Goal: Transaction & Acquisition: Purchase product/service

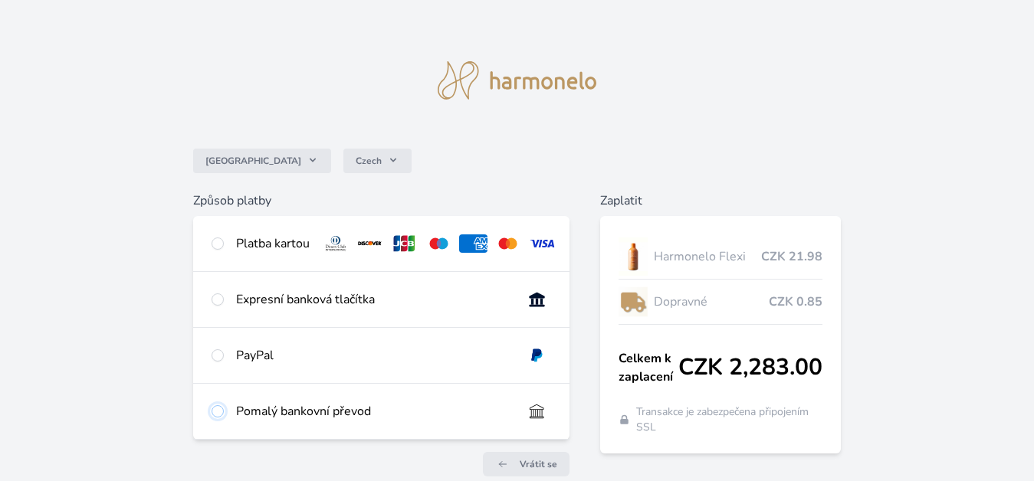
click at [216, 418] on input "radio" at bounding box center [218, 412] width 12 height 12
radio input "true"
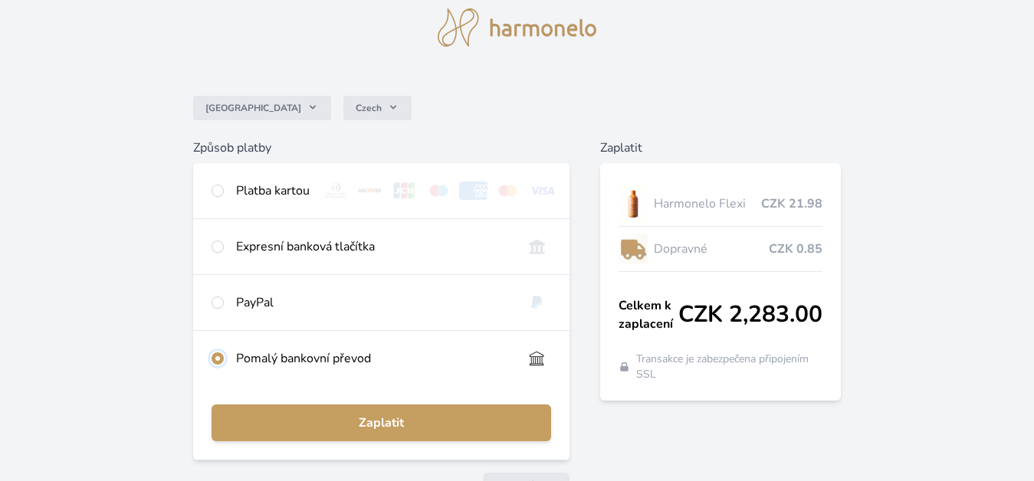
scroll to position [102, 0]
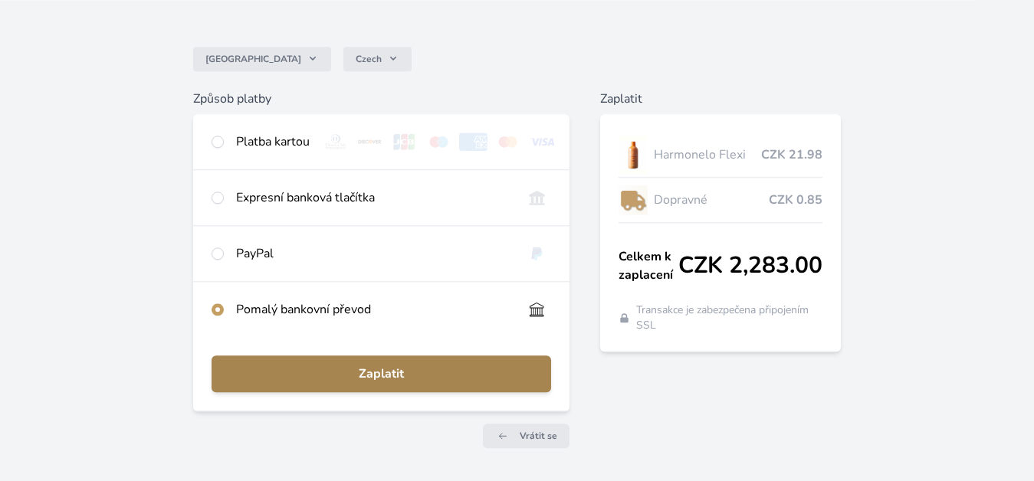
click at [439, 376] on button "Zaplatit" at bounding box center [382, 374] width 340 height 37
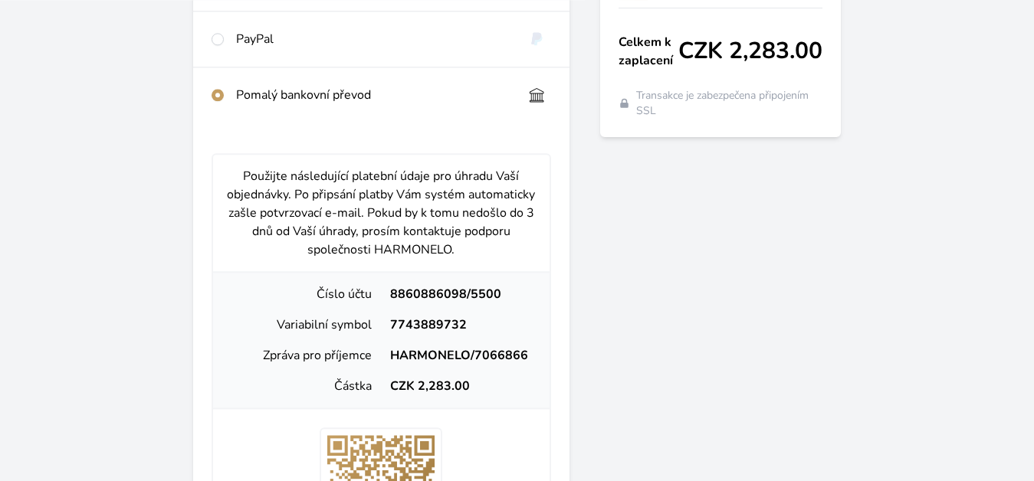
scroll to position [323, 0]
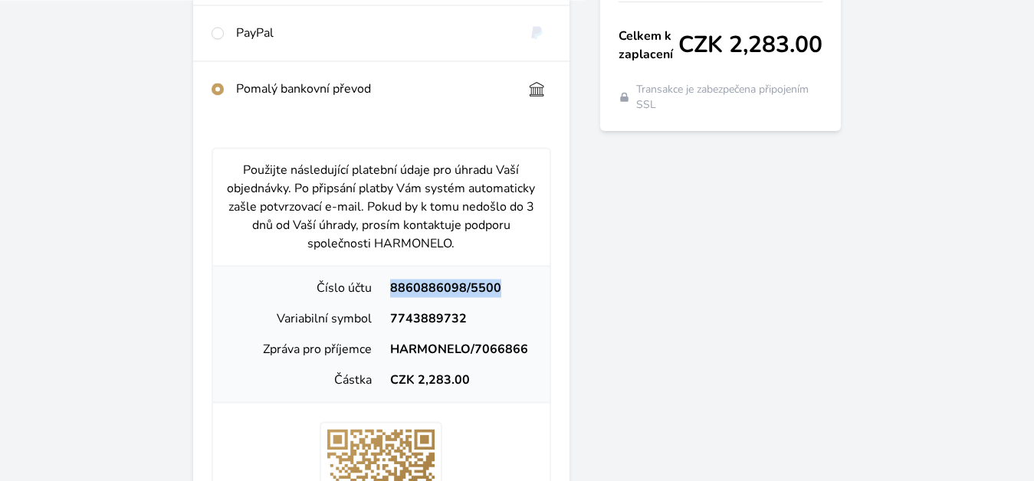
drag, startPoint x: 389, startPoint y: 294, endPoint x: 519, endPoint y: 298, distance: 129.6
click at [519, 297] on div "8860886098/5500" at bounding box center [459, 288] width 156 height 18
copy div "8860886098/5500"
click at [386, 328] on div "7743889732" at bounding box center [459, 319] width 156 height 18
drag, startPoint x: 386, startPoint y: 330, endPoint x: 481, endPoint y: 329, distance: 95.1
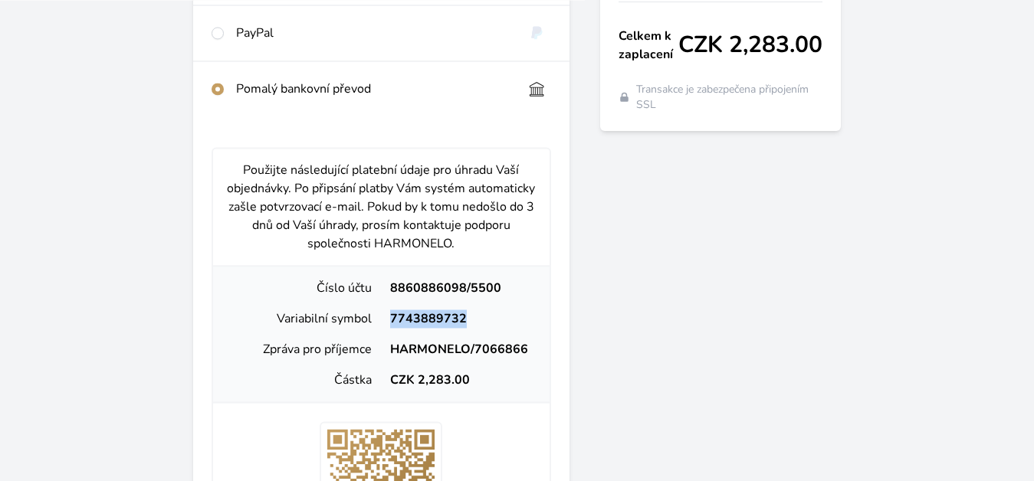
click at [481, 328] on div "7743889732" at bounding box center [459, 319] width 156 height 18
copy div "7743889732"
click at [401, 355] on div "HARMONELO/7066866" at bounding box center [459, 349] width 156 height 18
drag, startPoint x: 386, startPoint y: 360, endPoint x: 540, endPoint y: 361, distance: 154.9
click at [540, 361] on div "Zpráva pro příjemce HARMONELO/7066866" at bounding box center [381, 349] width 325 height 31
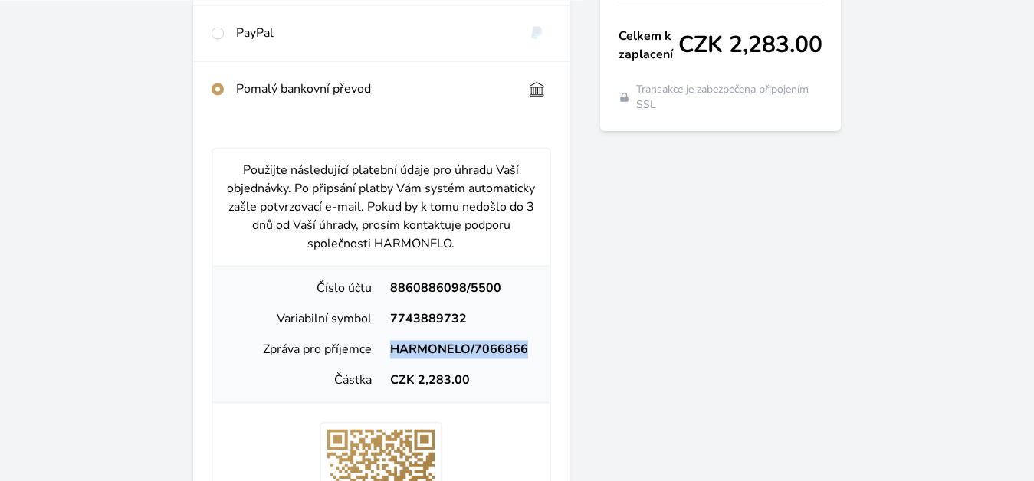
copy div "HARMONELO/7066866"
click at [549, 230] on div "Použijte následující platební údaje pro úhradu Vaší objednávky. Po připsání pla…" at bounding box center [382, 449] width 340 height 604
